Goal: Task Accomplishment & Management: Complete application form

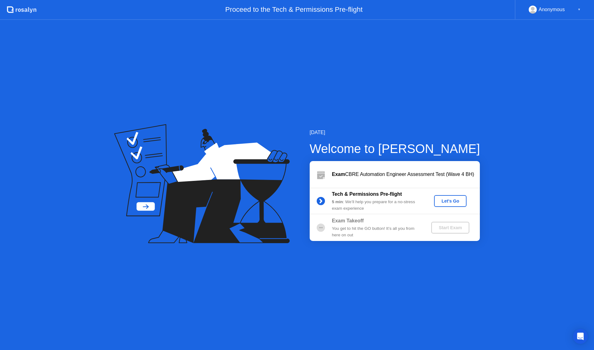
click at [448, 202] on div "Let's Go" at bounding box center [451, 200] width 28 height 5
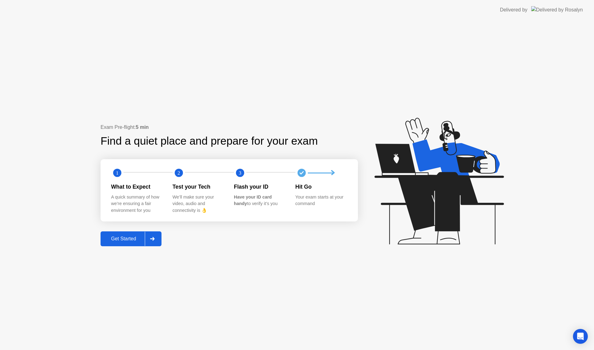
click at [129, 237] on div "Get Started" at bounding box center [123, 239] width 42 height 6
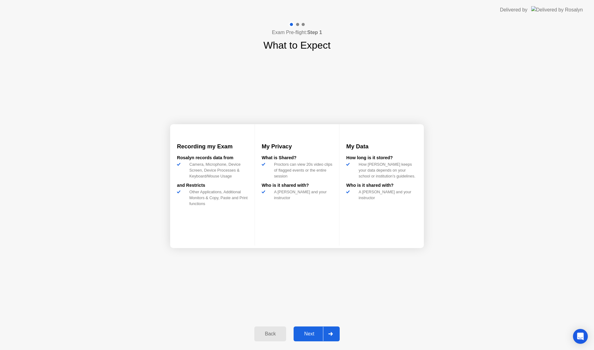
click at [311, 334] on div "Next" at bounding box center [309, 334] width 28 height 6
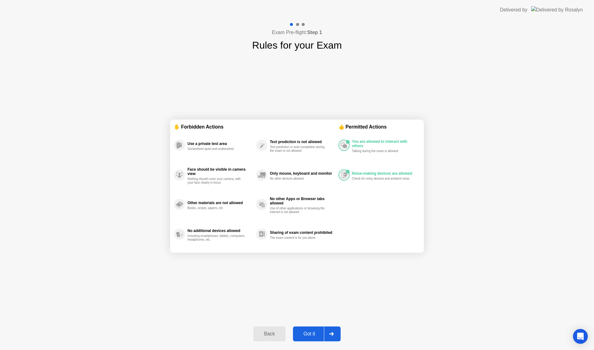
click at [307, 333] on div "Got it" at bounding box center [309, 334] width 29 height 6
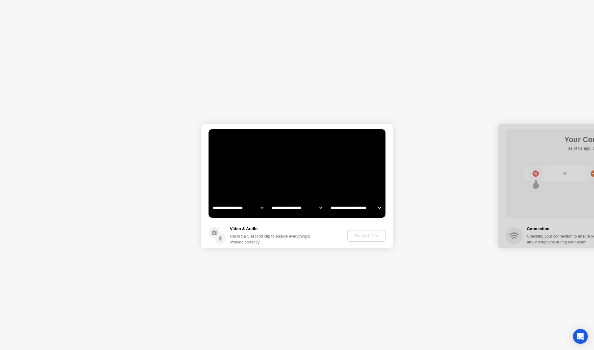
select select "**********"
select select "*******"
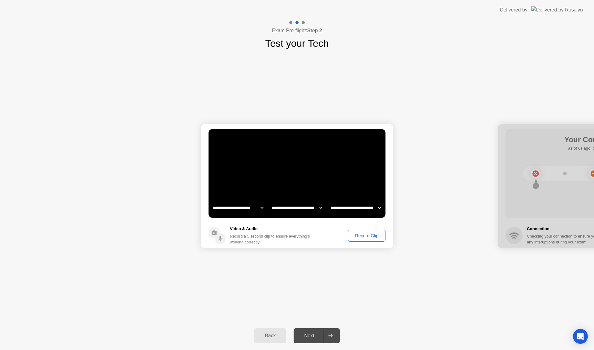
click at [377, 236] on div "Record Clip" at bounding box center [366, 235] width 33 height 5
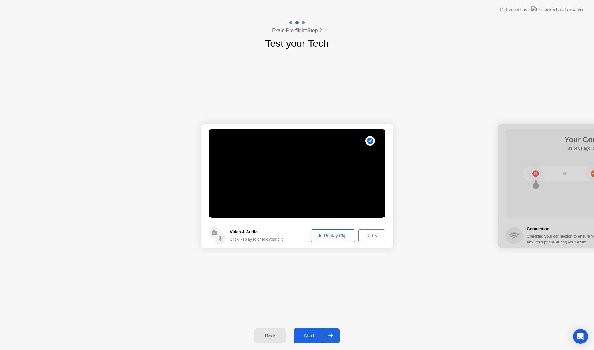
click at [306, 333] on div "Next" at bounding box center [309, 336] width 28 height 6
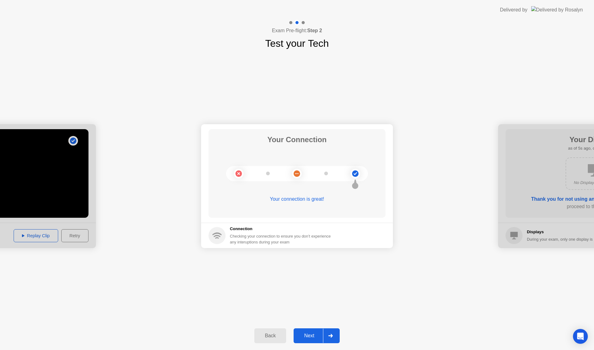
click at [306, 338] on div "Next" at bounding box center [309, 336] width 28 height 6
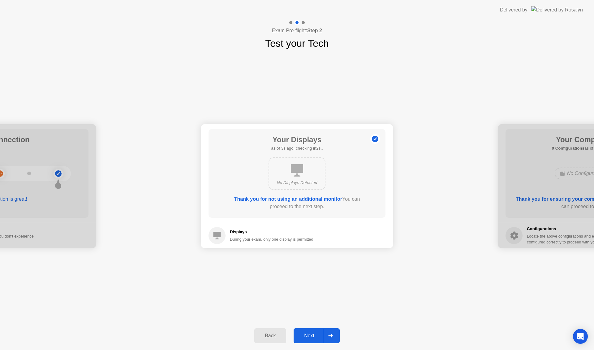
click at [306, 338] on div "Next" at bounding box center [309, 336] width 28 height 6
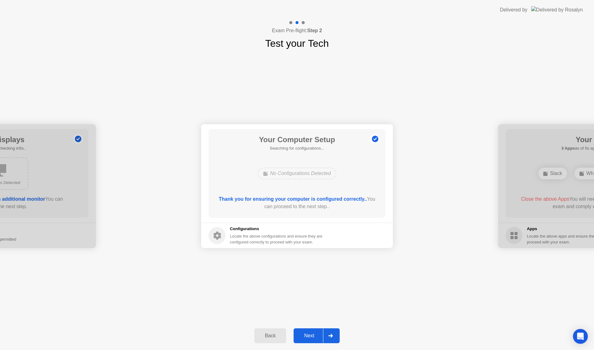
click at [306, 338] on div "Next" at bounding box center [309, 336] width 28 height 6
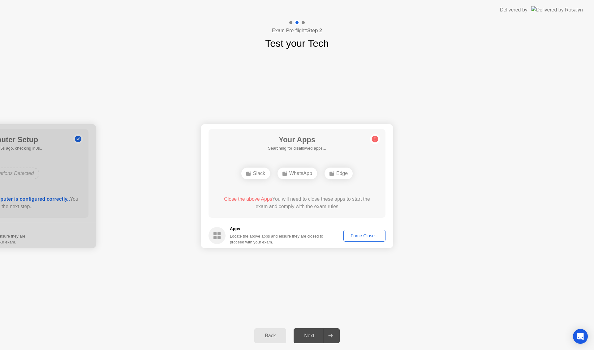
click at [358, 234] on div "Force Close..." at bounding box center [365, 235] width 38 height 5
click at [246, 198] on span "Close the above App" at bounding box center [245, 198] width 46 height 5
click at [362, 236] on div "Force Close..." at bounding box center [365, 235] width 38 height 5
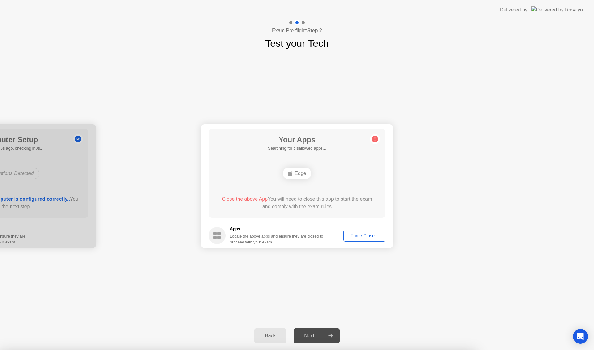
click at [363, 237] on div "Force Close..." at bounding box center [365, 235] width 38 height 5
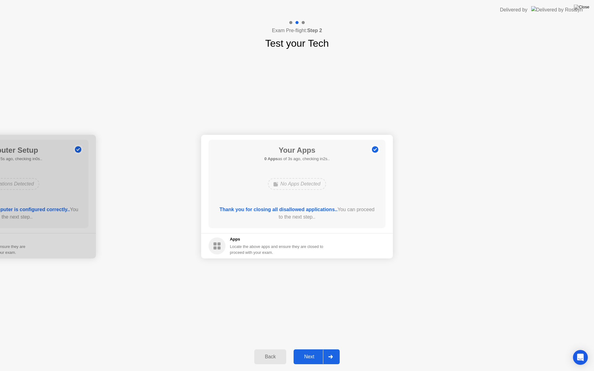
click at [313, 349] on div "Next" at bounding box center [309, 357] width 28 height 6
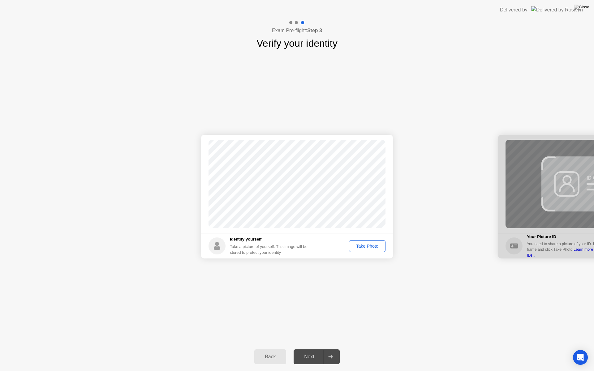
click at [369, 244] on div "Take Photo" at bounding box center [367, 246] width 32 height 5
click at [304, 349] on div "Next" at bounding box center [309, 357] width 28 height 6
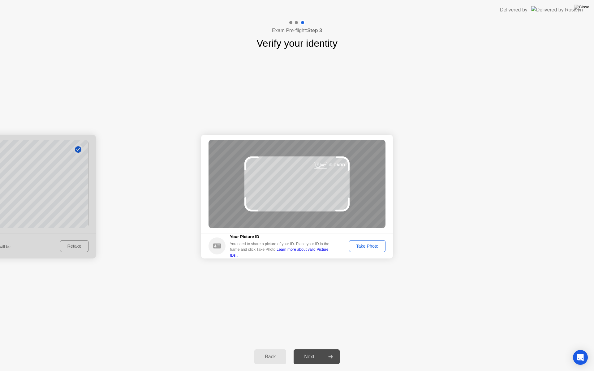
click at [369, 247] on div "Take Photo" at bounding box center [367, 246] width 32 height 5
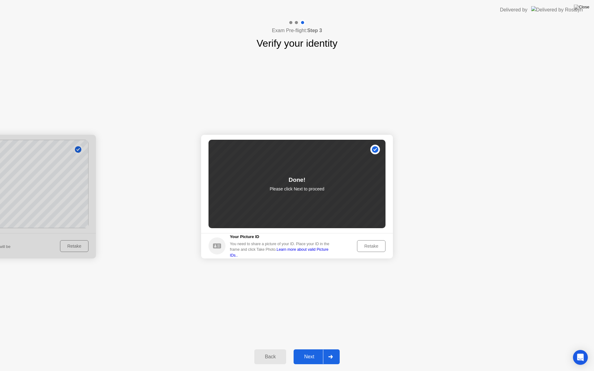
click at [308, 349] on button "Next" at bounding box center [317, 357] width 46 height 15
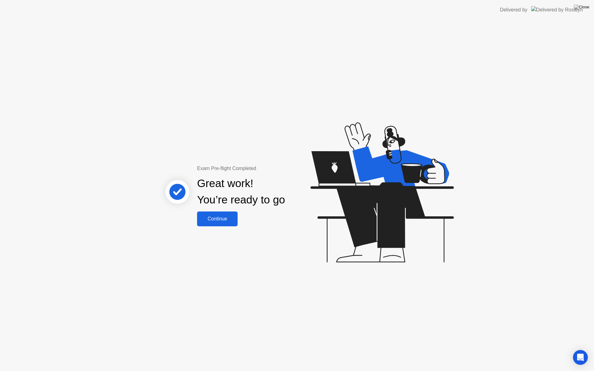
click at [224, 221] on div "Continue" at bounding box center [217, 219] width 37 height 6
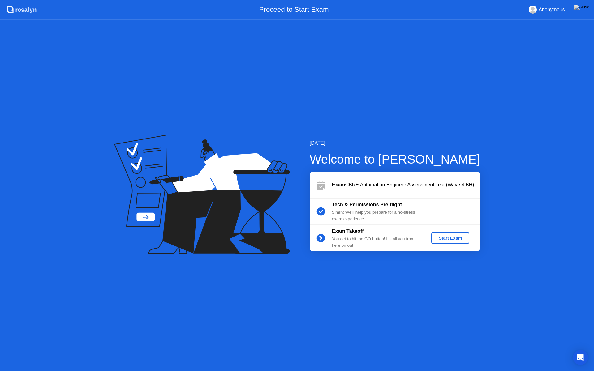
click at [452, 236] on div "Start Exam" at bounding box center [450, 238] width 33 height 5
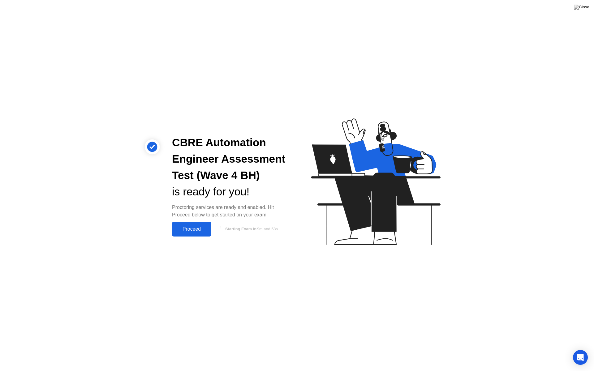
click at [192, 228] on div "Proceed" at bounding box center [192, 229] width 36 height 6
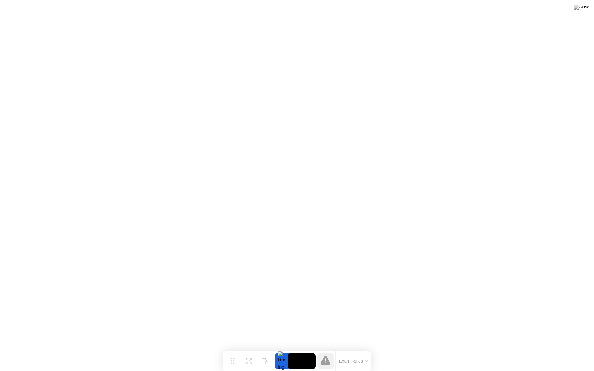
click at [328, 349] on icon at bounding box center [326, 360] width 10 height 9
click at [236, 349] on button "Move" at bounding box center [233, 361] width 16 height 16
click at [362, 349] on div "Exam Rules" at bounding box center [353, 361] width 36 height 20
click at [262, 349] on icon at bounding box center [263, 358] width 3 height 5
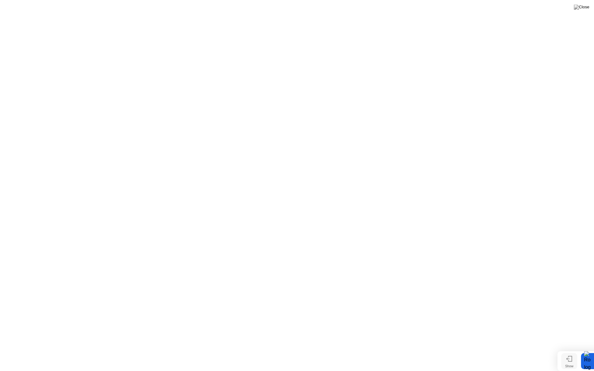
click at [569, 349] on icon at bounding box center [569, 358] width 3 height 5
click at [304, 349] on video at bounding box center [302, 361] width 28 height 16
click at [281, 349] on div at bounding box center [281, 361] width 13 height 16
drag, startPoint x: 319, startPoint y: 363, endPoint x: 326, endPoint y: 362, distance: 7.3
click at [320, 349] on div at bounding box center [325, 361] width 16 height 16
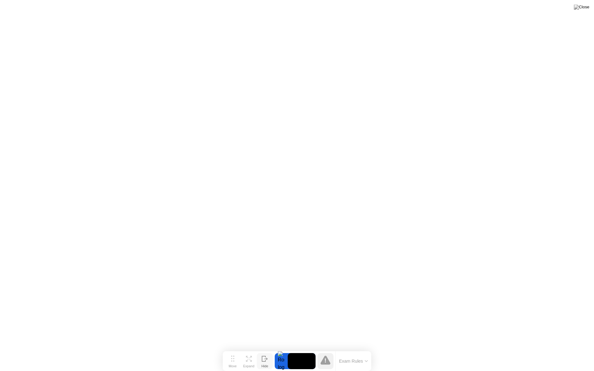
click at [327, 349] on icon at bounding box center [326, 360] width 10 height 9
click at [360, 349] on button "Exam Rules" at bounding box center [353, 362] width 33 height 6
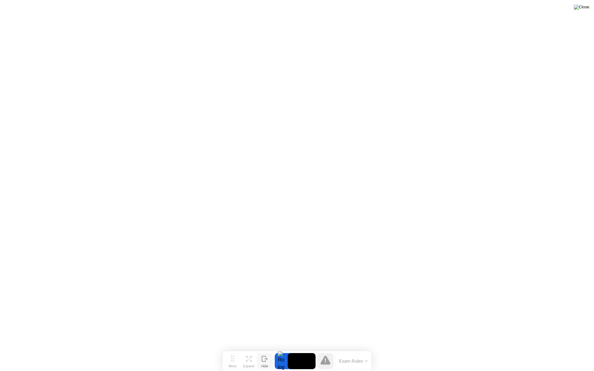
click at [587, 6] on img at bounding box center [581, 7] width 15 height 5
click at [589, 6] on img at bounding box center [581, 7] width 15 height 5
